Goal: Find contact information: Find contact information

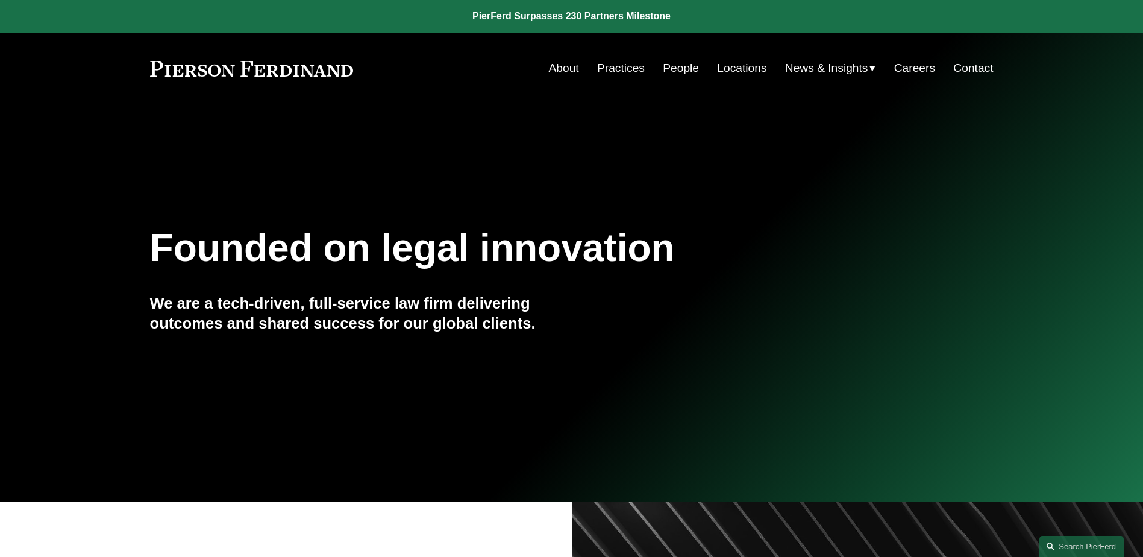
click at [607, 63] on link "Practices" at bounding box center [621, 68] width 48 height 23
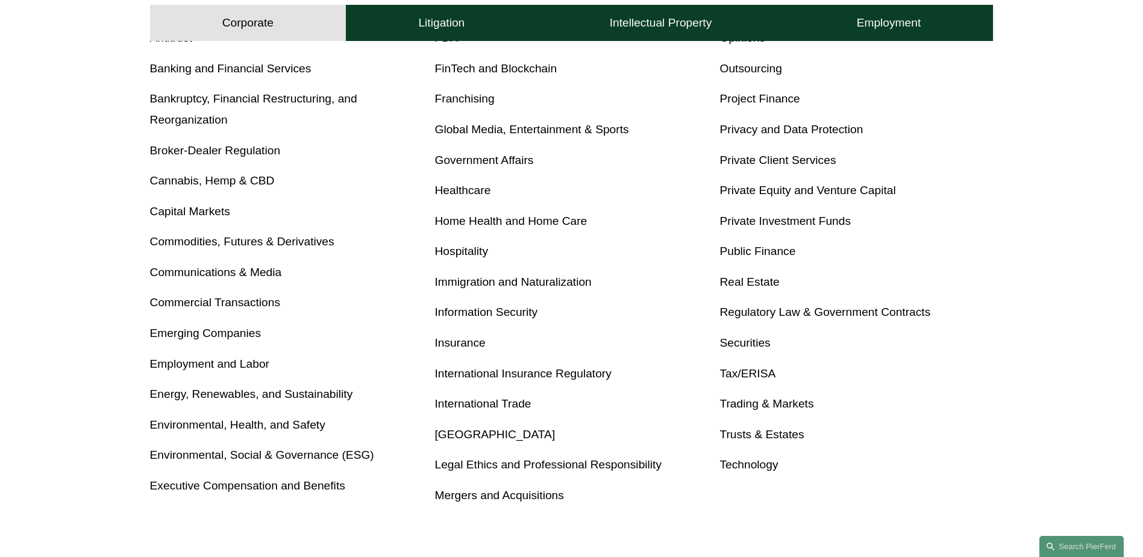
scroll to position [603, 0]
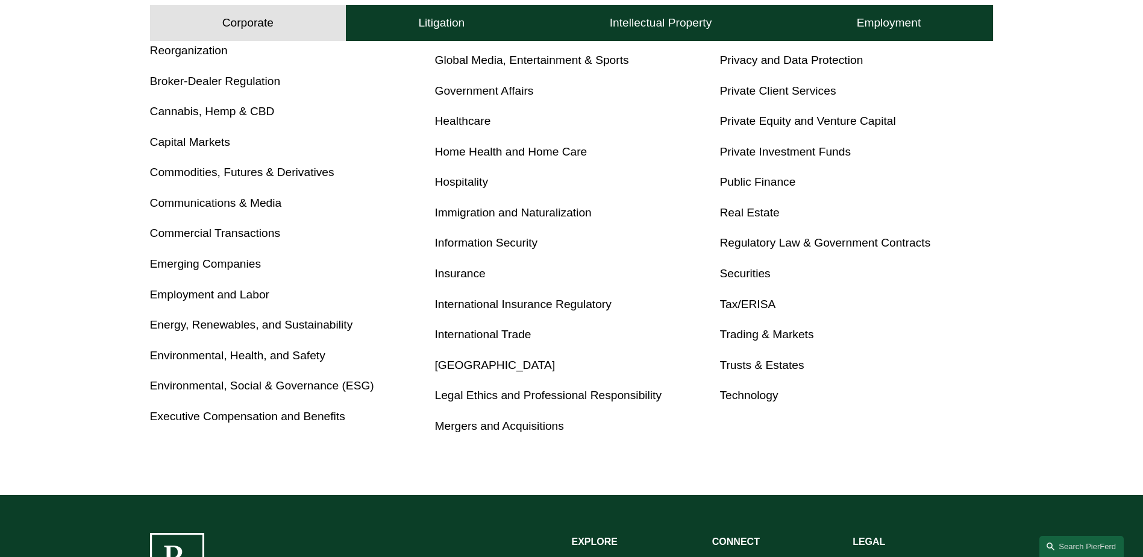
click at [447, 426] on link "Mergers and Acquisitions" at bounding box center [499, 425] width 129 height 13
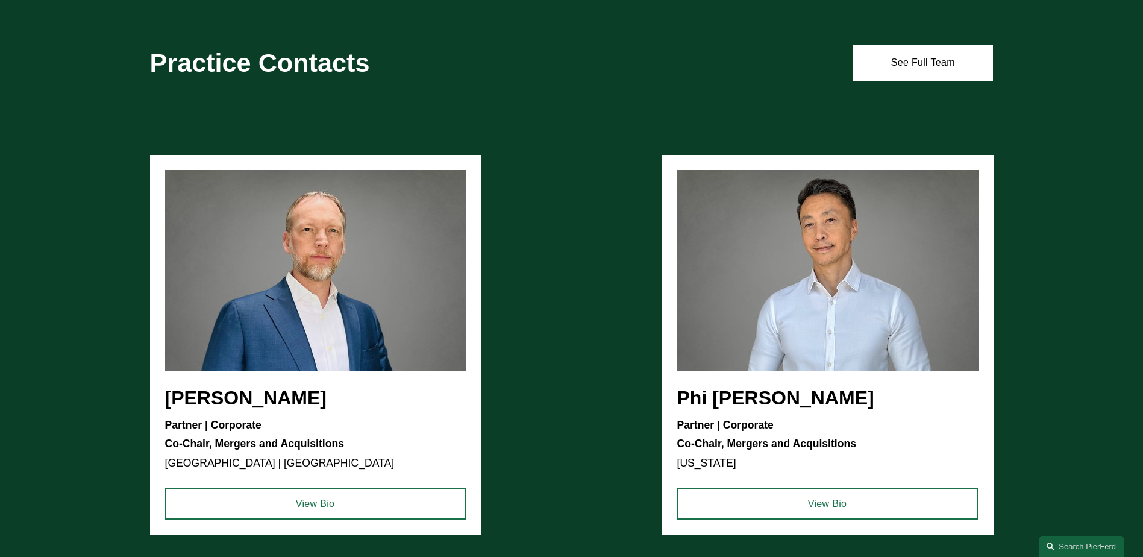
scroll to position [854, 0]
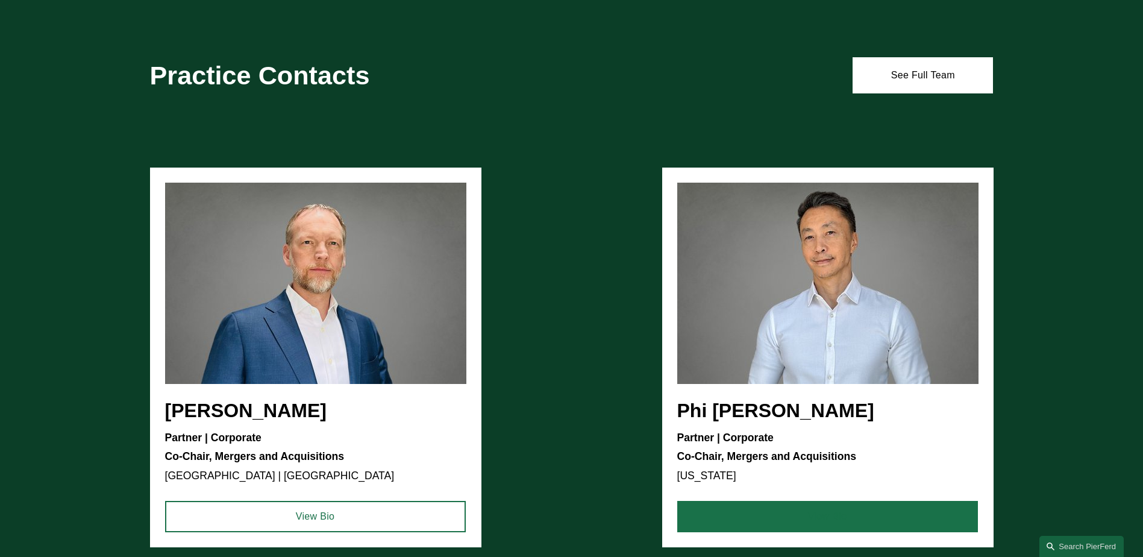
click at [813, 519] on link "View Bio" at bounding box center [827, 516] width 301 height 31
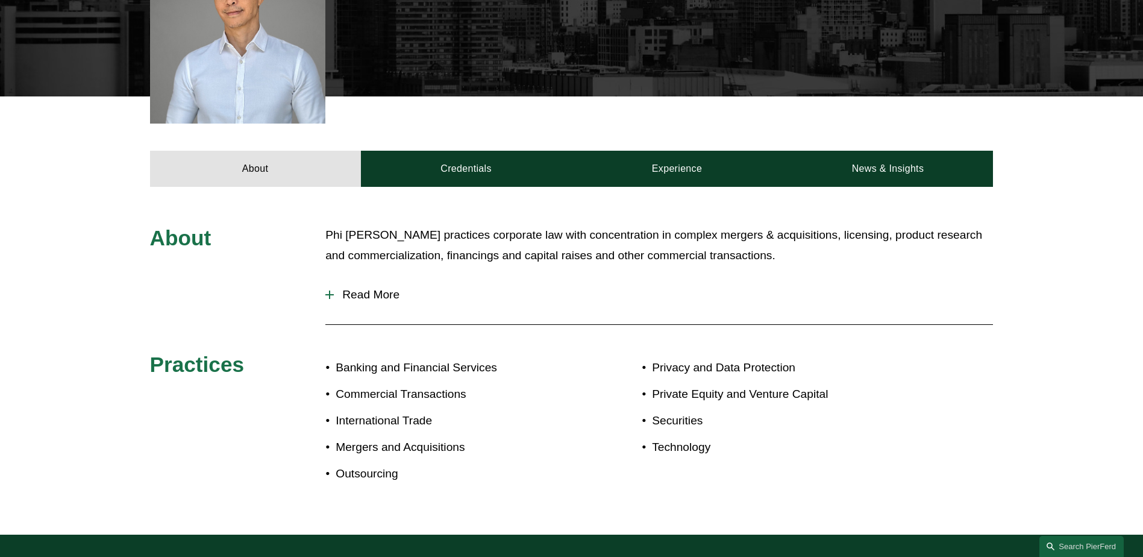
scroll to position [422, 0]
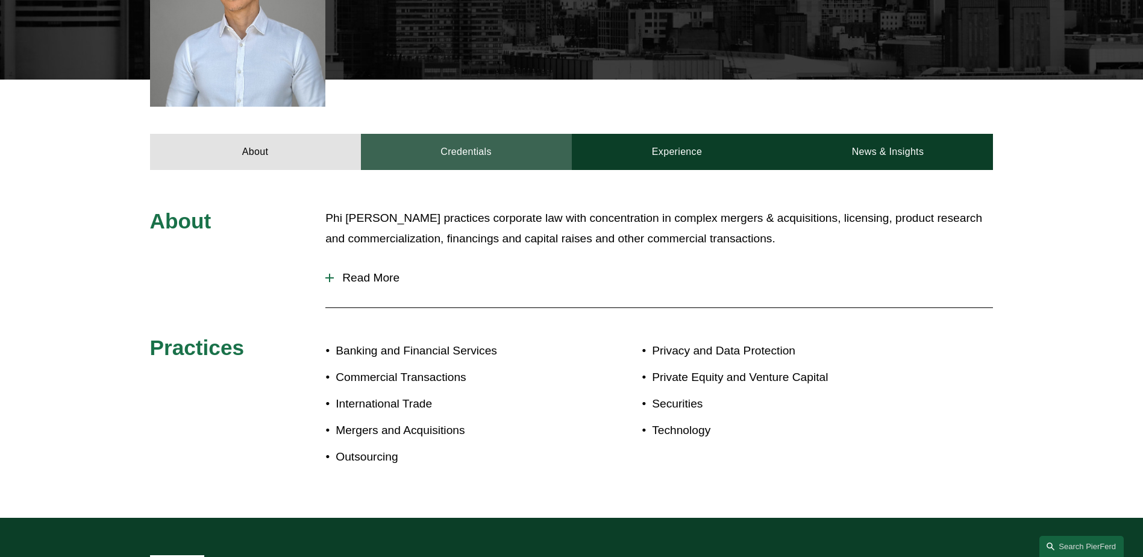
click at [466, 149] on link "Credentials" at bounding box center [466, 152] width 211 height 36
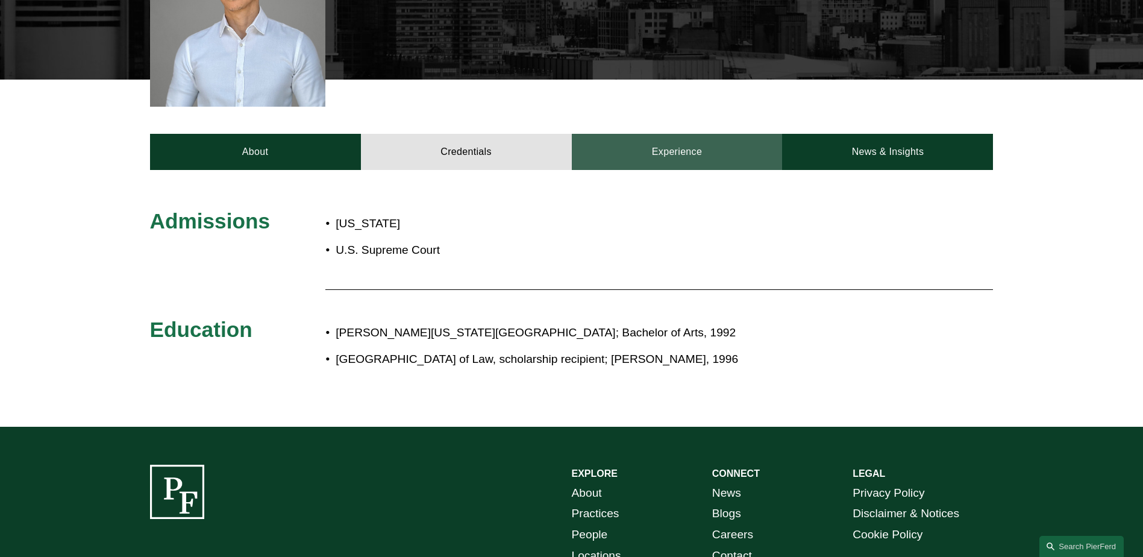
click at [652, 147] on link "Experience" at bounding box center [677, 152] width 211 height 36
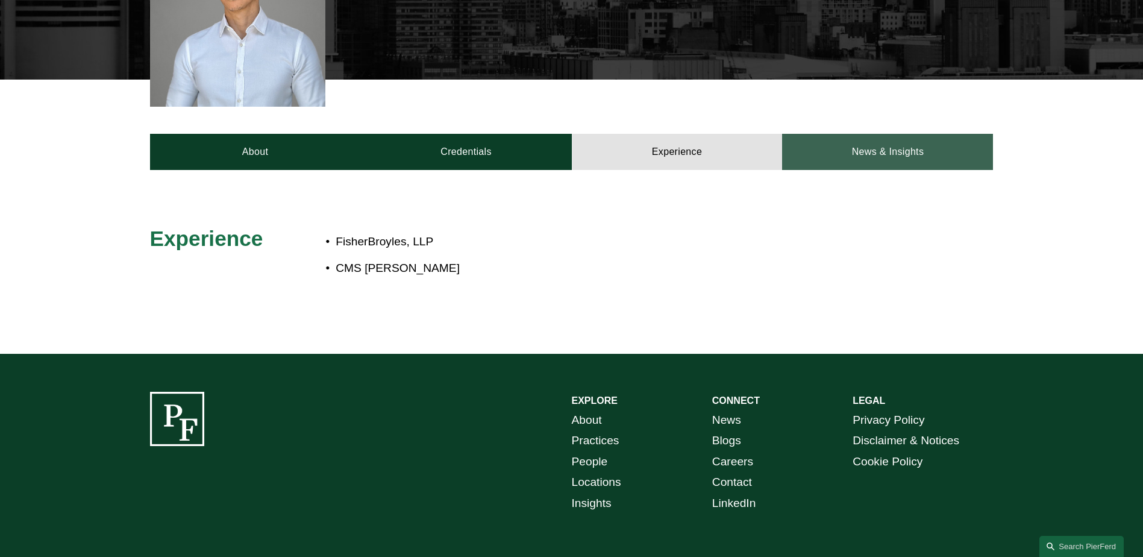
click at [873, 151] on link "News & Insights" at bounding box center [887, 152] width 211 height 36
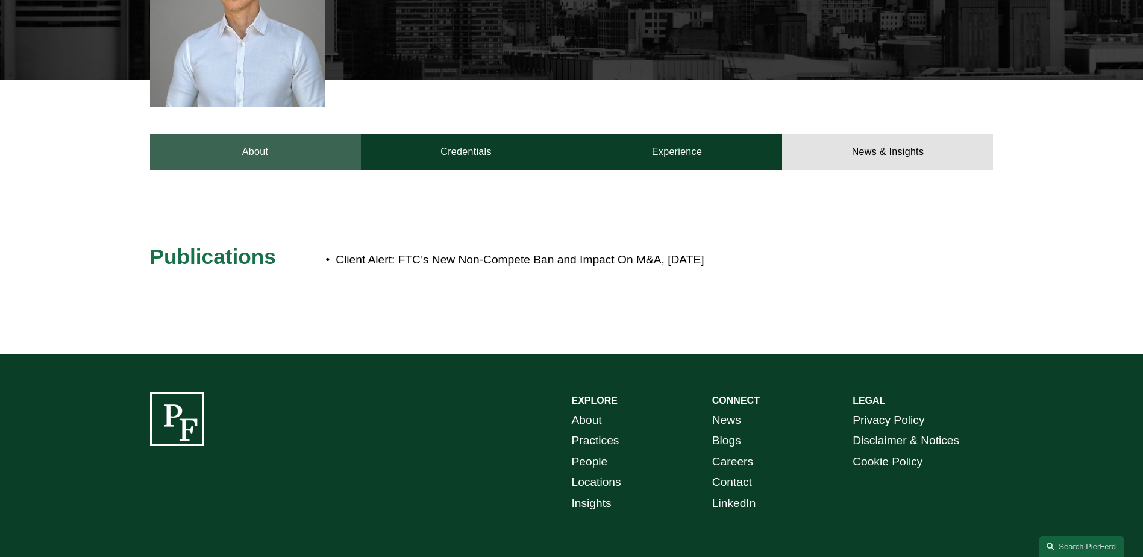
click at [297, 146] on link "About" at bounding box center [255, 152] width 211 height 36
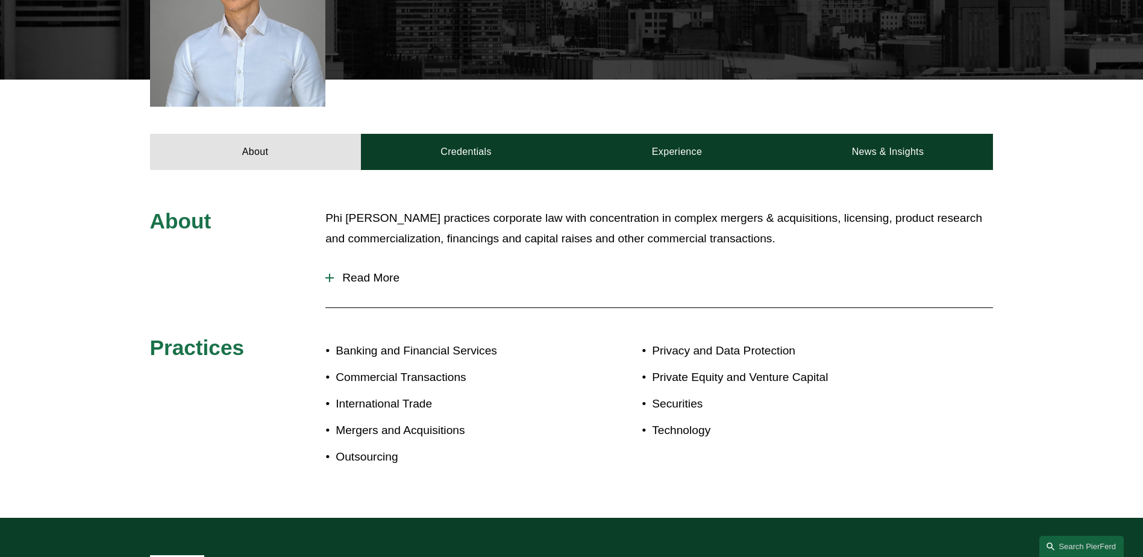
click at [360, 282] on span "Read More" at bounding box center [663, 277] width 659 height 13
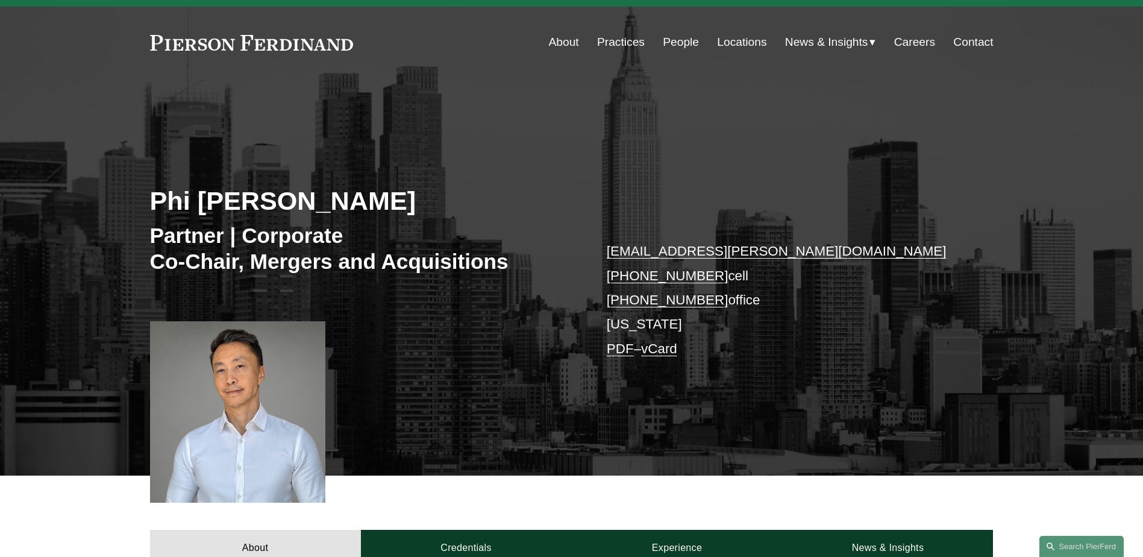
scroll to position [0, 0]
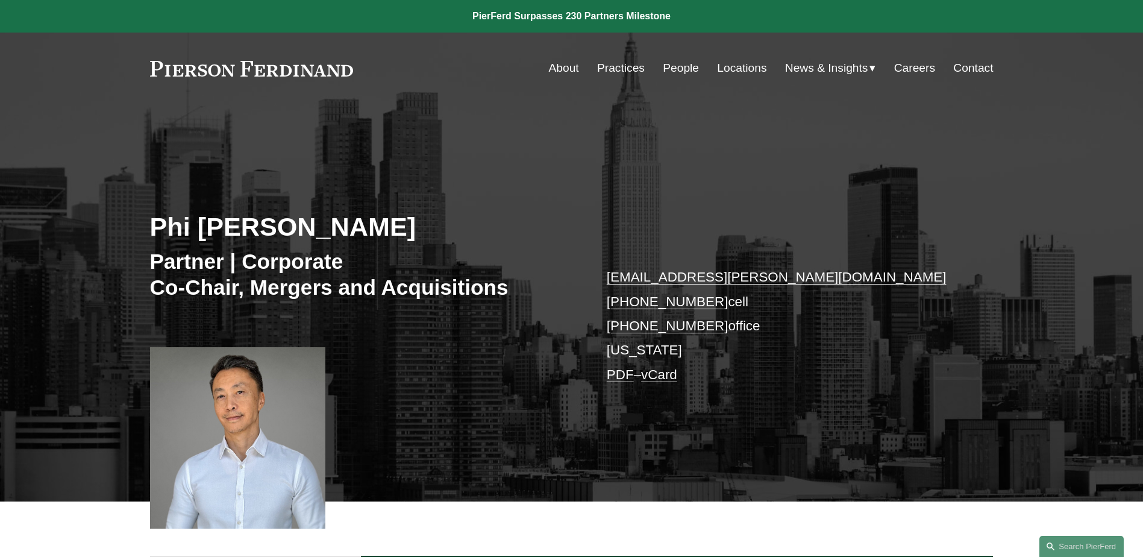
click at [689, 64] on link "People" at bounding box center [681, 68] width 36 height 23
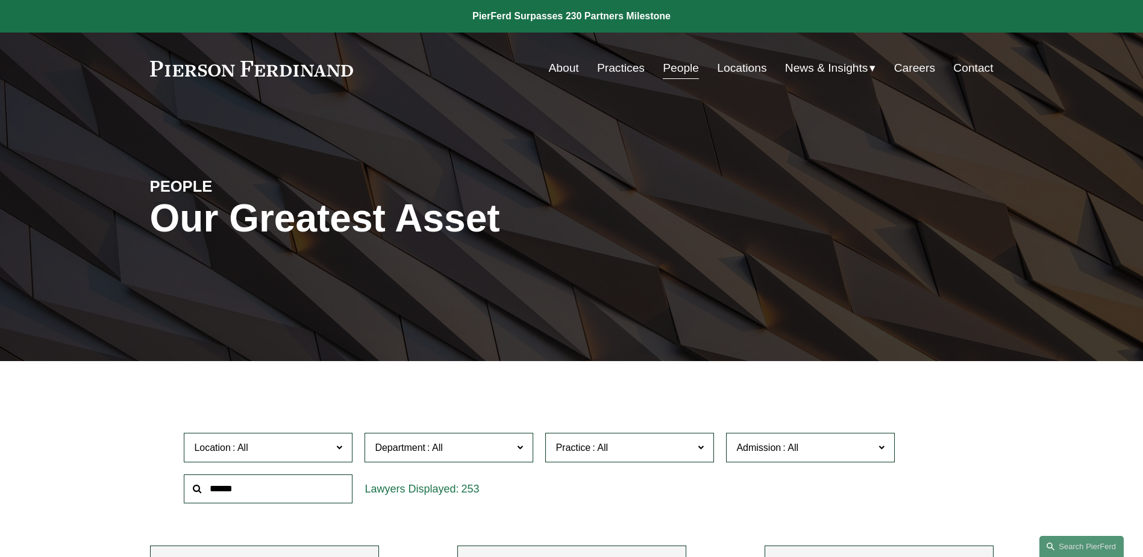
click at [283, 479] on input "text" at bounding box center [268, 489] width 169 height 30
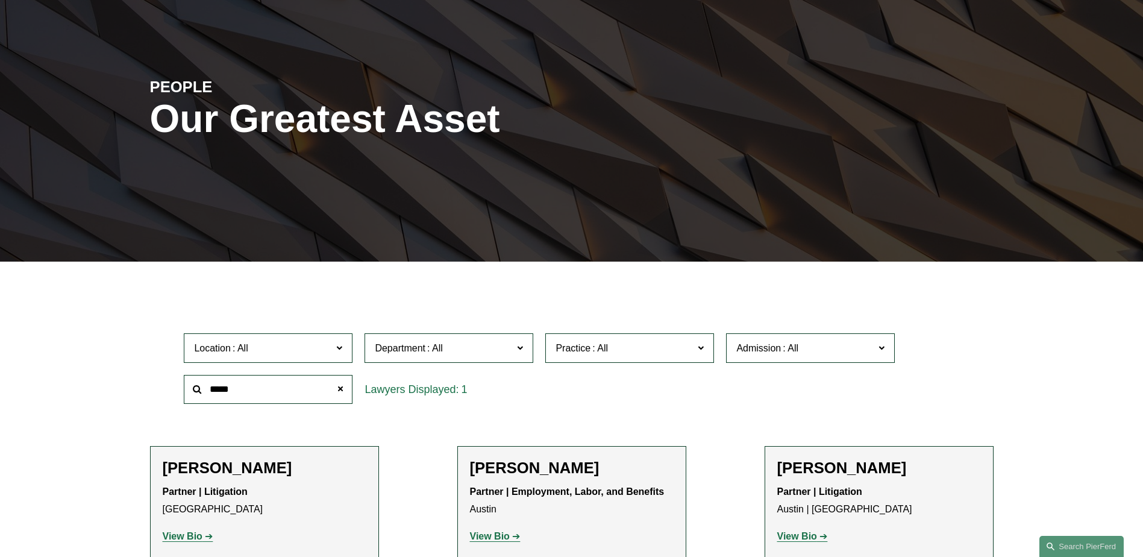
scroll to position [362, 0]
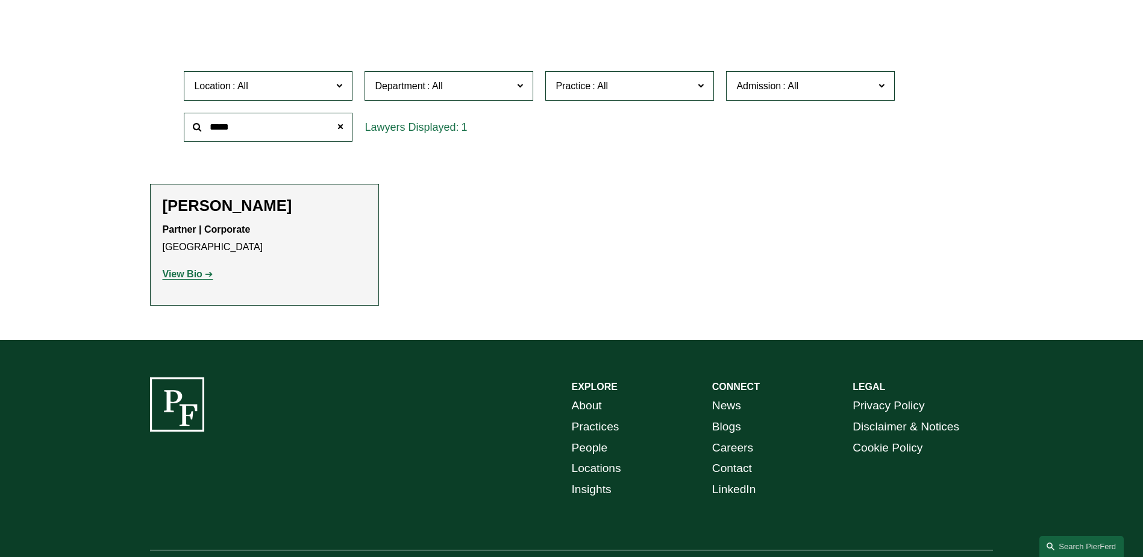
type input "*****"
click at [199, 265] on div "Partner | Corporate Miami View Bio Location: Miami; Department: Corporate; Prac…" at bounding box center [265, 251] width 204 height 61
click at [199, 272] on strong "View Bio" at bounding box center [183, 274] width 40 height 10
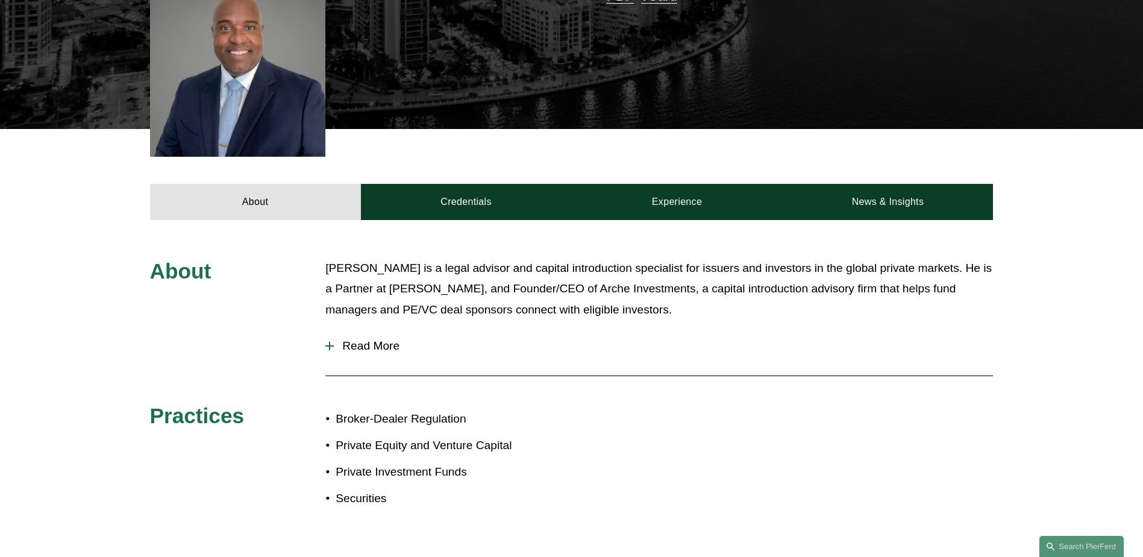
scroll to position [362, 0]
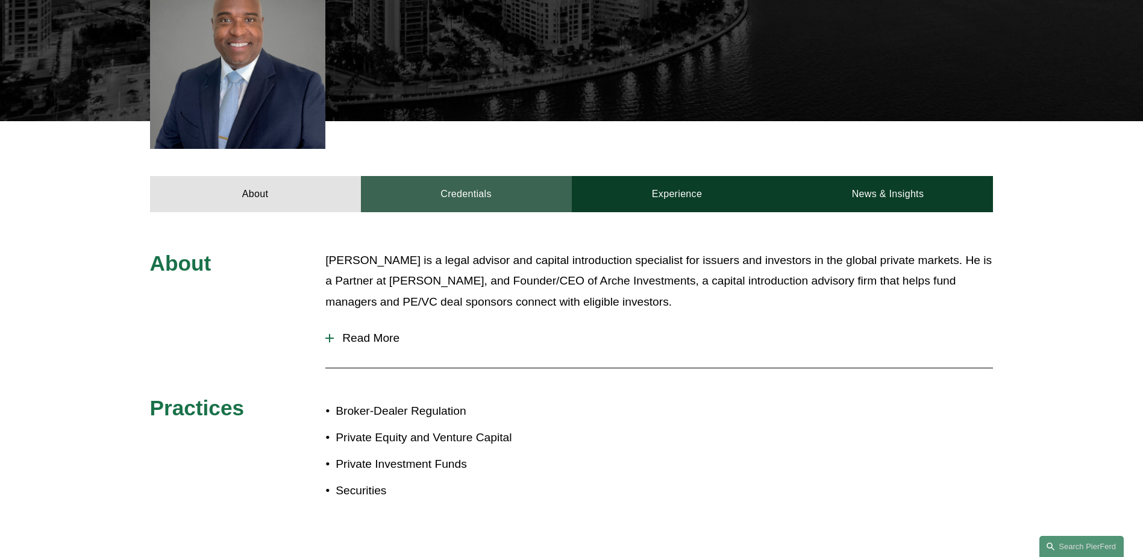
click at [450, 200] on link "Credentials" at bounding box center [466, 194] width 211 height 36
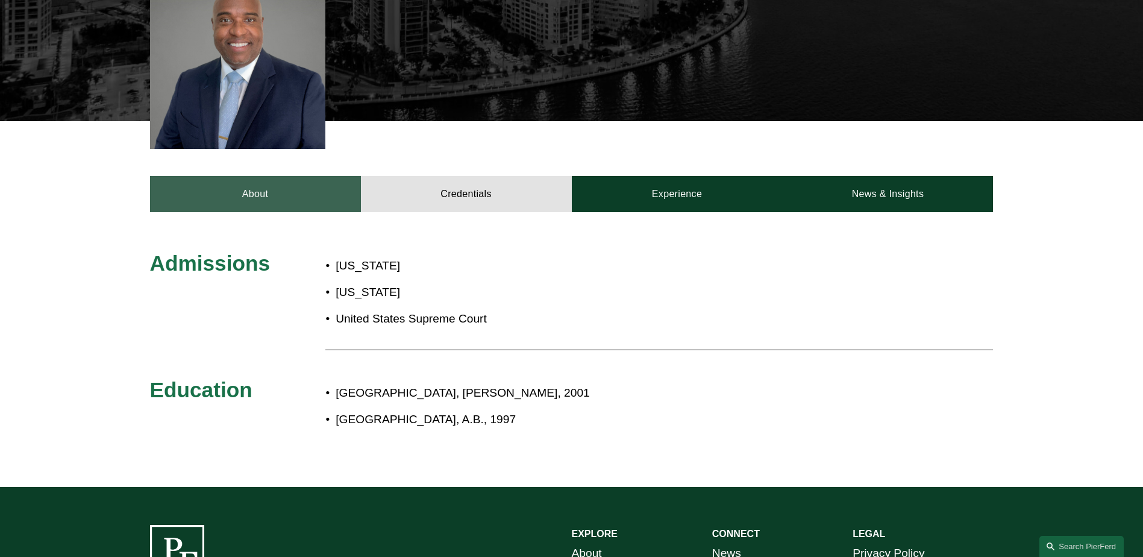
click at [303, 183] on link "About" at bounding box center [255, 194] width 211 height 36
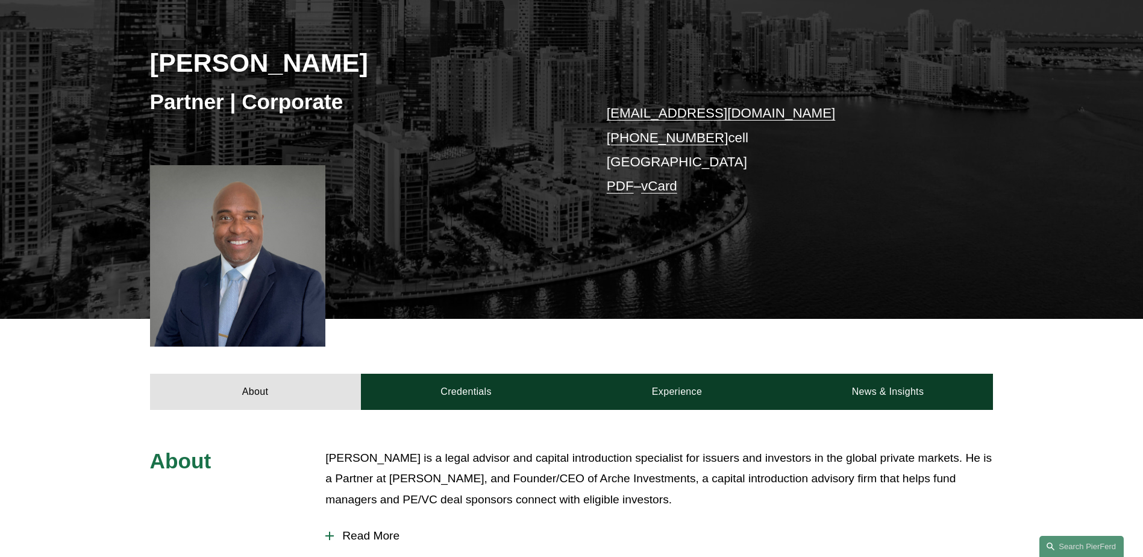
scroll to position [0, 0]
